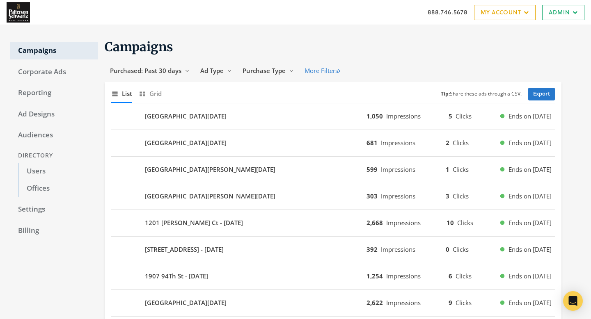
scroll to position [495, 0]
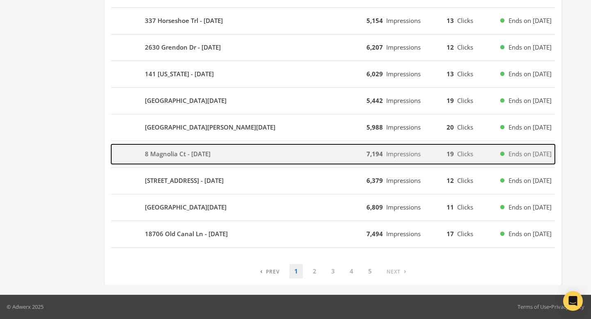
click at [228, 154] on div "8 Magnolia Ct - [DATE]" at bounding box center [238, 154] width 255 height 20
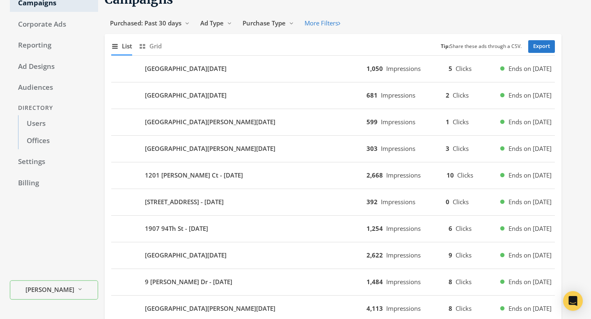
scroll to position [0, 0]
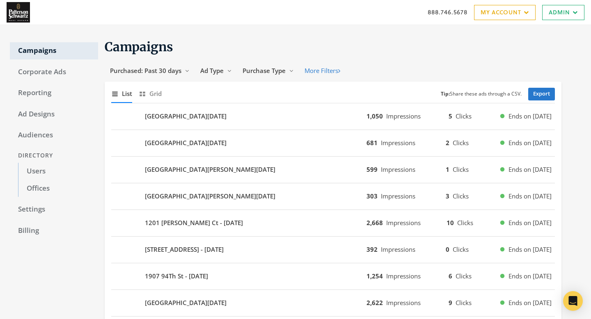
click at [575, 22] on div "888.746.5678 My Account My Campaigns Account Summary Compliance Dashboard Enter…" at bounding box center [295, 12] width 591 height 25
click at [575, 9] on link "Admin" at bounding box center [563, 12] width 42 height 15
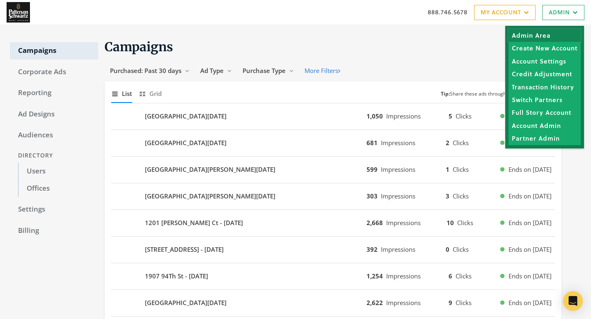
click at [552, 34] on link "Admin Area" at bounding box center [544, 35] width 72 height 13
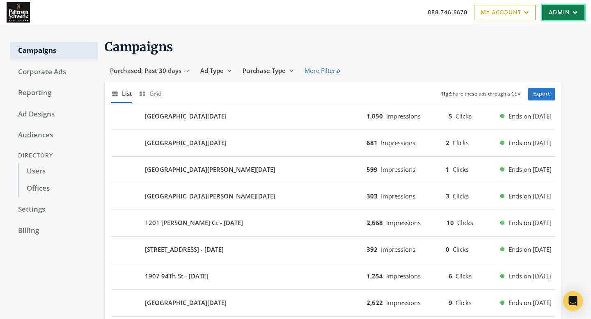
click at [574, 16] on link "Admin" at bounding box center [563, 12] width 42 height 15
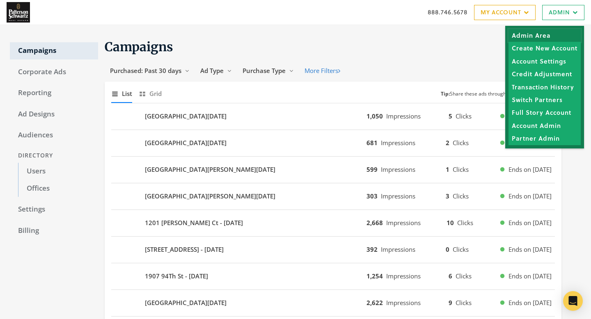
click at [562, 31] on link "Admin Area" at bounding box center [544, 35] width 72 height 13
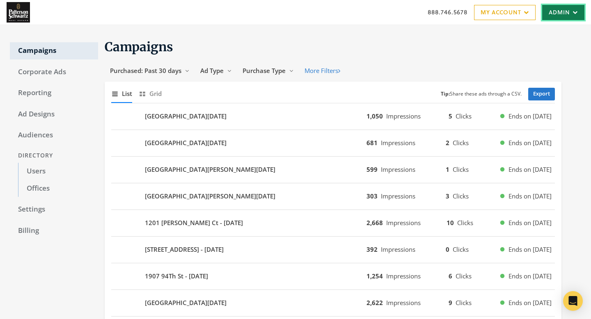
click at [552, 14] on link "Admin" at bounding box center [563, 12] width 42 height 15
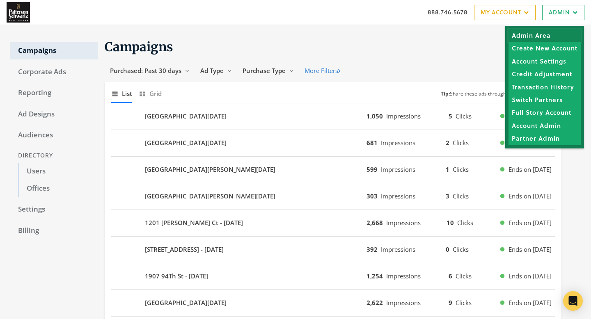
click at [549, 36] on link "Admin Area" at bounding box center [544, 35] width 72 height 13
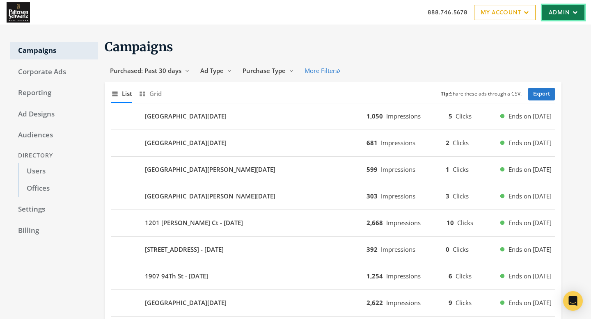
click at [553, 10] on link "Admin" at bounding box center [563, 12] width 42 height 15
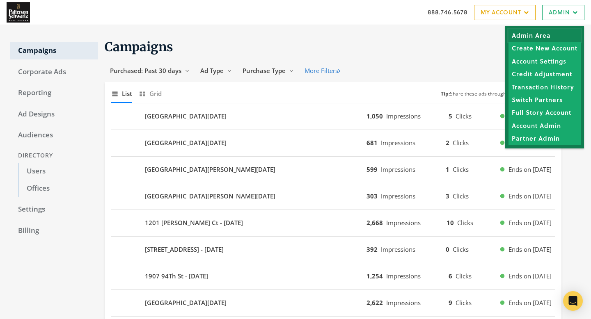
click at [547, 31] on link "Admin Area" at bounding box center [544, 35] width 72 height 13
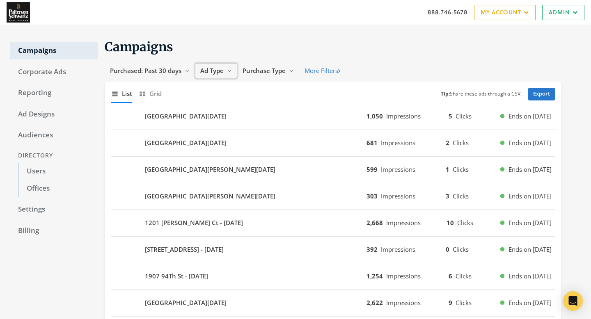
click at [208, 72] on span "Ad Type" at bounding box center [211, 70] width 23 height 8
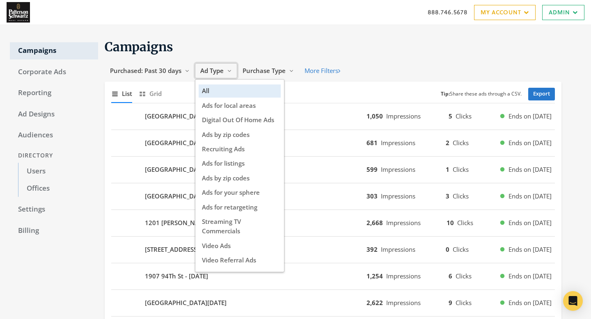
click at [208, 72] on span "Ad Type" at bounding box center [211, 70] width 23 height 8
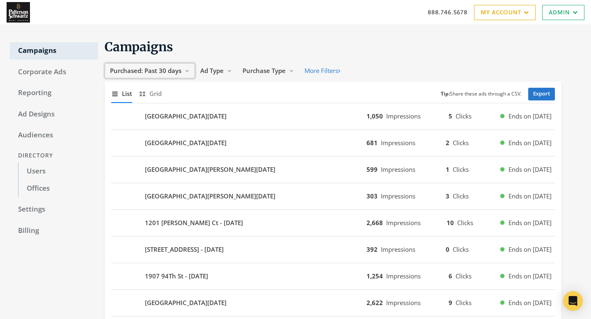
click at [159, 73] on span "Purchased: Past 30 days" at bounding box center [145, 70] width 71 height 8
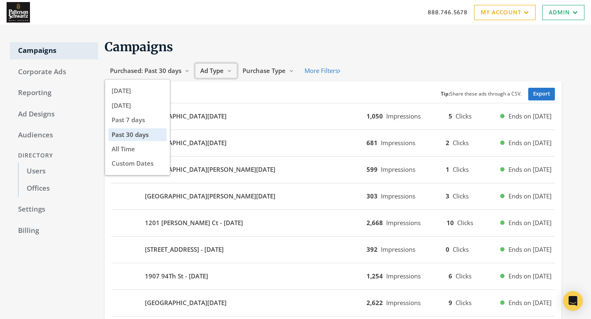
click at [217, 68] on span "Ad Type" at bounding box center [211, 70] width 23 height 8
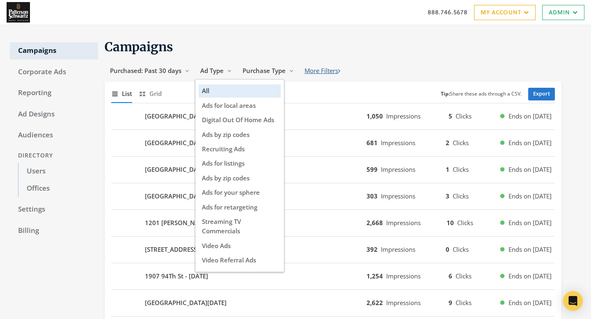
click at [318, 64] on button "More Filters" at bounding box center [322, 70] width 46 height 15
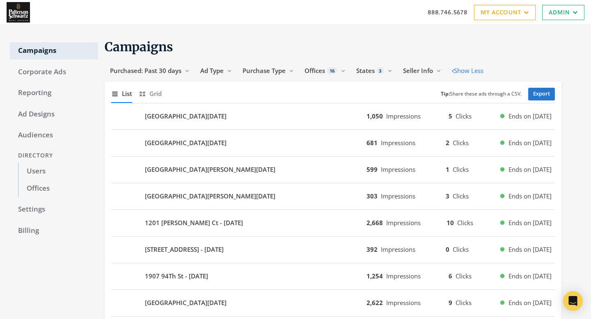
click at [308, 21] on div "888.746.5678 My Account My Campaigns Account Summary Compliance Dashboard Enter…" at bounding box center [295, 12] width 591 height 25
click at [31, 96] on link "Reporting" at bounding box center [54, 92] width 88 height 17
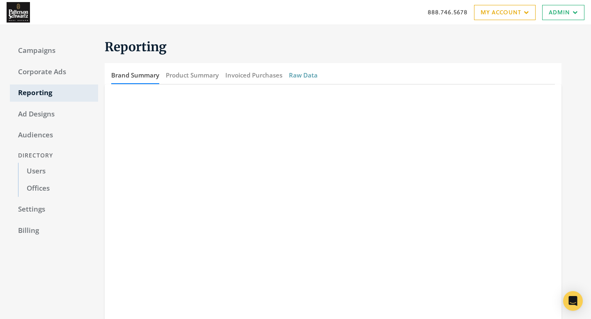
click at [303, 72] on button "Raw Data" at bounding box center [303, 75] width 29 height 18
click at [192, 73] on button "Product Summary" at bounding box center [192, 75] width 53 height 18
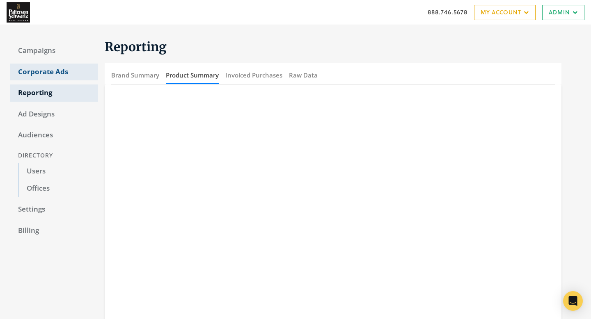
click at [54, 70] on link "Corporate Ads" at bounding box center [54, 72] width 88 height 17
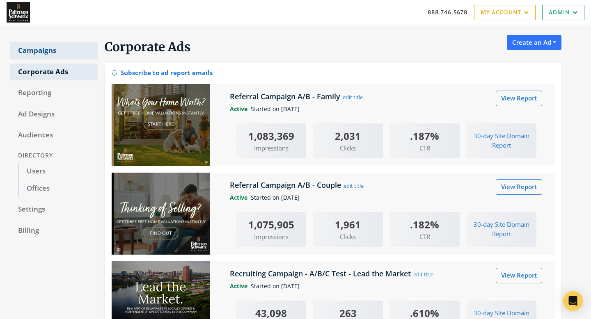
click at [59, 55] on link "Campaigns" at bounding box center [54, 50] width 88 height 17
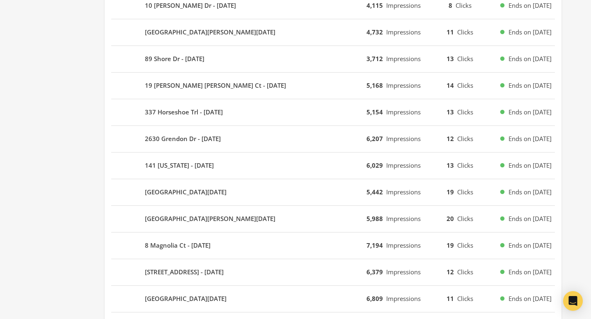
scroll to position [495, 0]
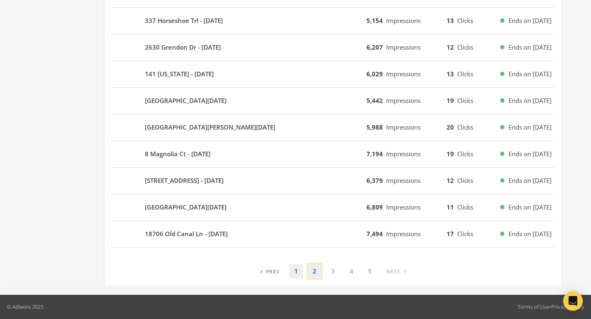
click at [311, 268] on link "2" at bounding box center [315, 271] width 14 height 14
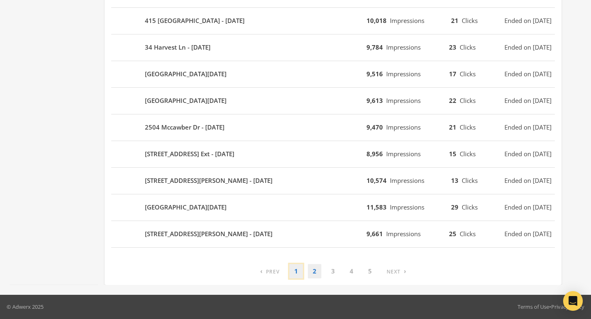
click at [292, 269] on link "1" at bounding box center [296, 271] width 14 height 14
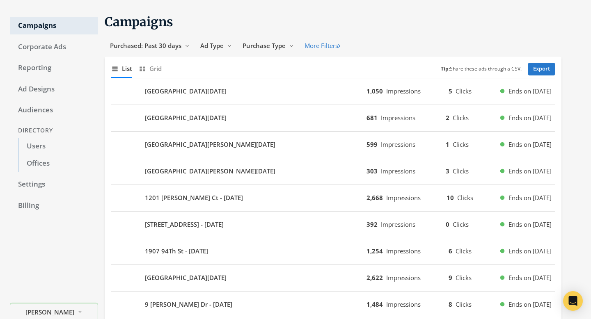
scroll to position [0, 0]
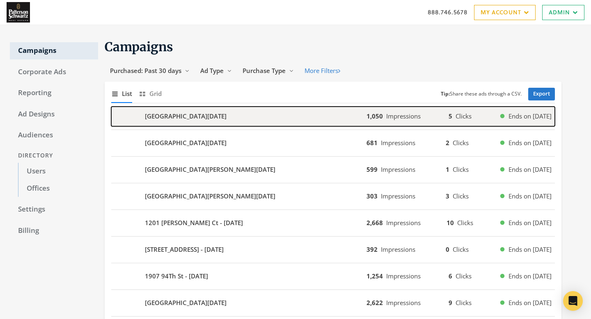
click at [287, 116] on div "[GEOGRAPHIC_DATA][DATE]" at bounding box center [238, 117] width 255 height 20
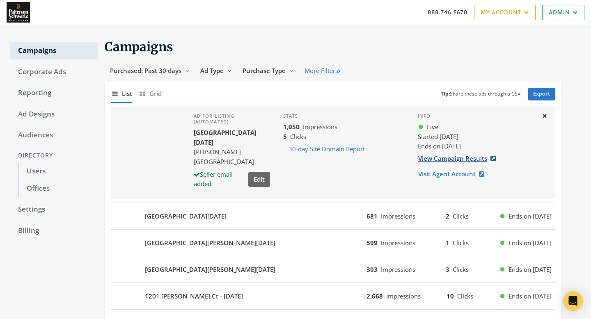
click at [427, 160] on link "View Campaign Results" at bounding box center [458, 158] width 83 height 15
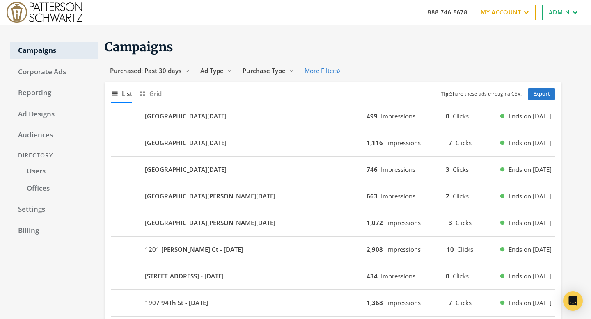
click at [64, 16] on img at bounding box center [45, 12] width 76 height 21
